Goal: Find specific page/section

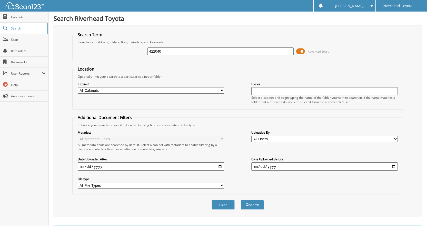
click at [301, 50] on span at bounding box center [300, 51] width 9 height 8
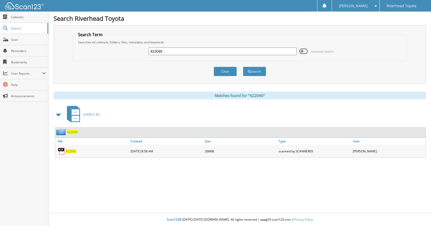
click at [260, 48] on input "422040" at bounding box center [223, 51] width 148 height 8
type input "4"
type input "111195"
click at [243, 67] on button "Search" at bounding box center [254, 71] width 23 height 9
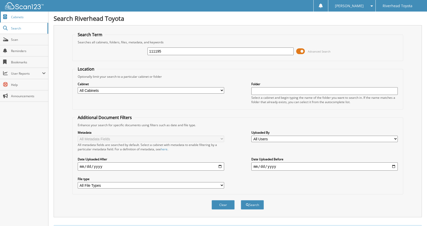
click at [25, 17] on span "Cabinets" at bounding box center [28, 17] width 35 height 4
